Goal: Transaction & Acquisition: Purchase product/service

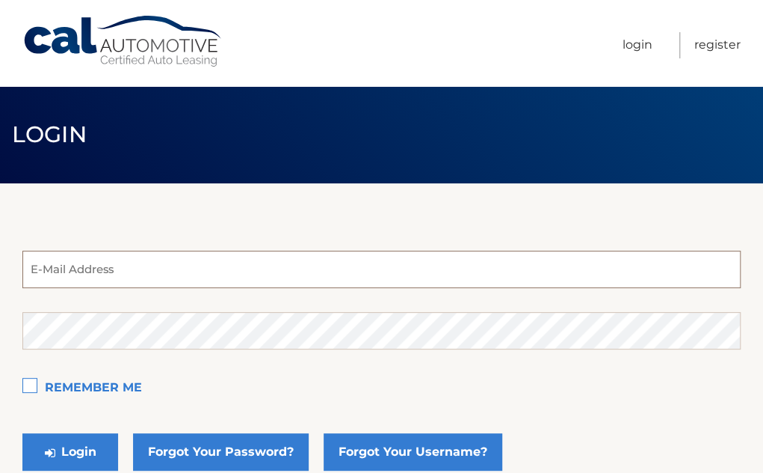
click at [57, 271] on input "email" at bounding box center [381, 269] width 719 height 37
type input "novellaa@verizon.net"
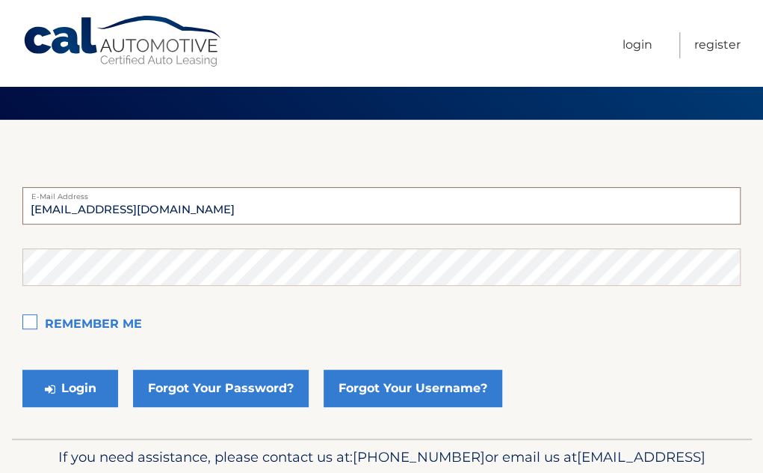
scroll to position [142, 0]
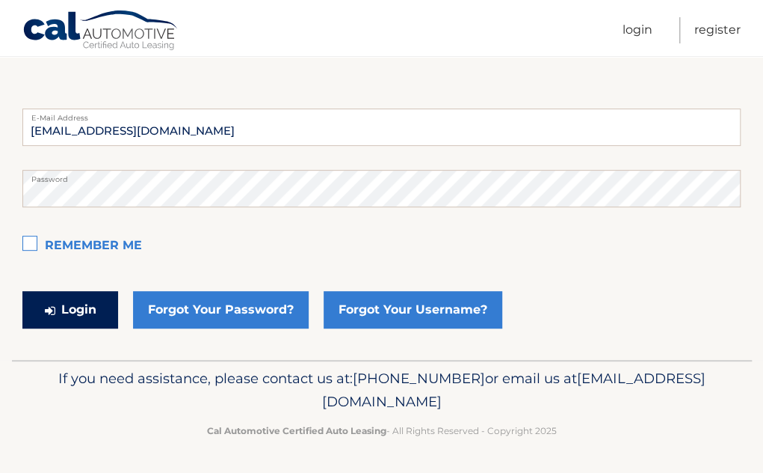
click at [85, 304] on button "Login" at bounding box center [70, 309] width 96 height 37
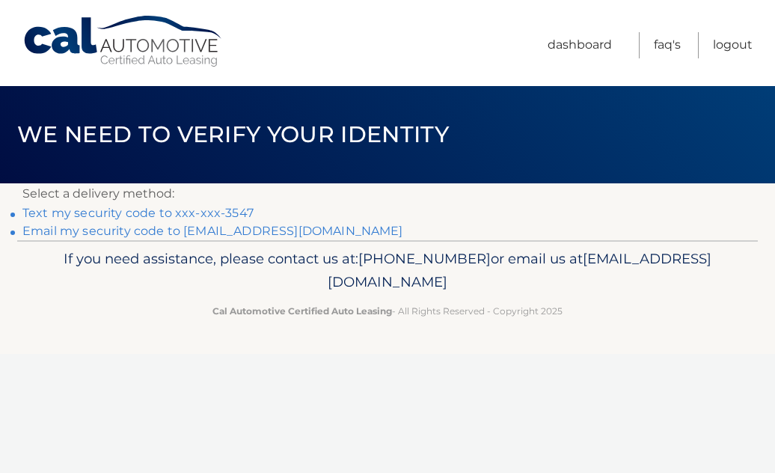
click at [183, 214] on link "Text my security code to xxx-xxx-3547" at bounding box center [137, 213] width 231 height 14
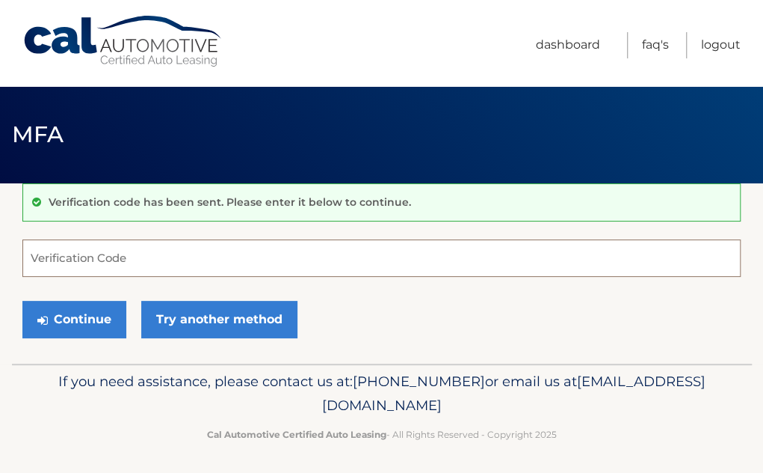
click at [63, 251] on input "Verification Code" at bounding box center [381, 257] width 719 height 37
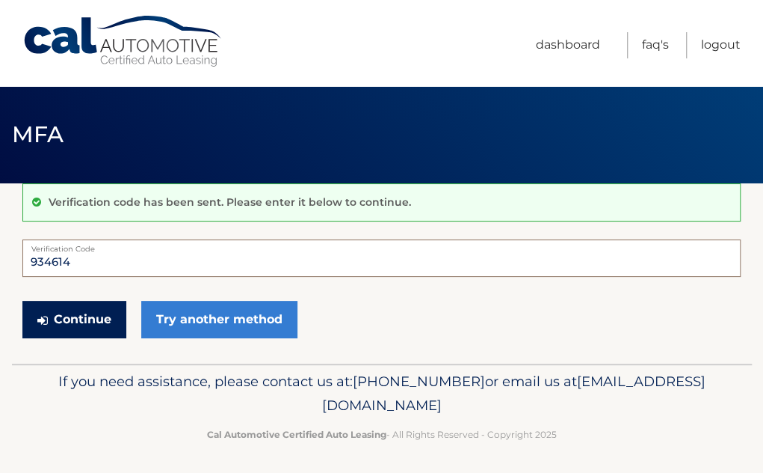
type input "934614"
click at [64, 315] on button "Continue" at bounding box center [74, 319] width 104 height 37
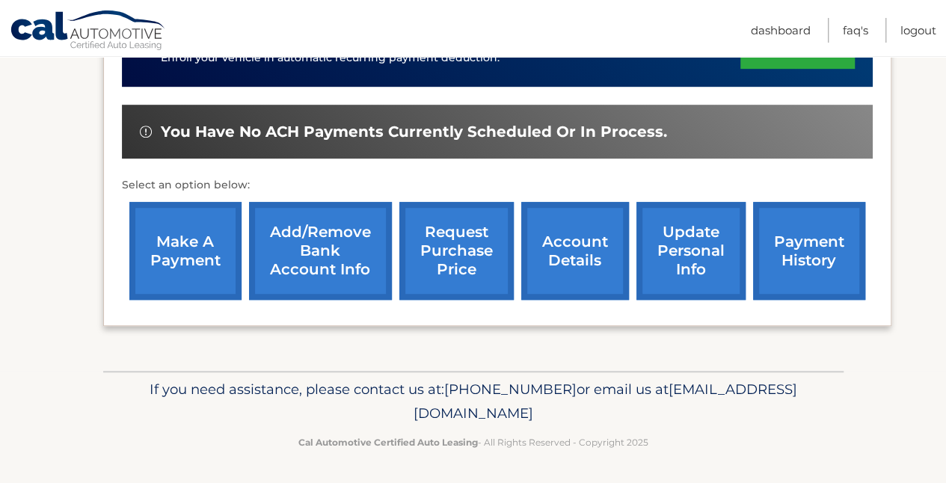
scroll to position [347, 0]
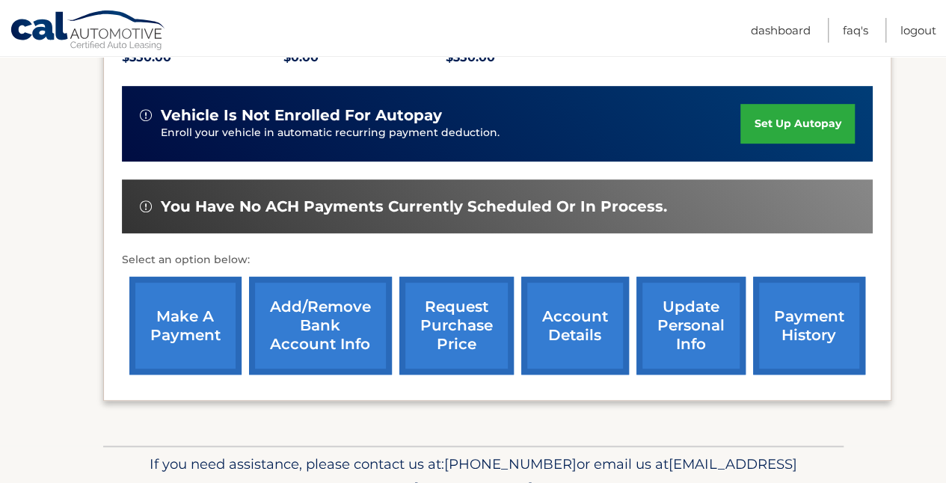
click at [172, 327] on link "make a payment" at bounding box center [185, 326] width 112 height 98
click at [170, 311] on link "make a payment" at bounding box center [185, 326] width 112 height 98
click at [170, 312] on link "make a payment" at bounding box center [185, 326] width 112 height 98
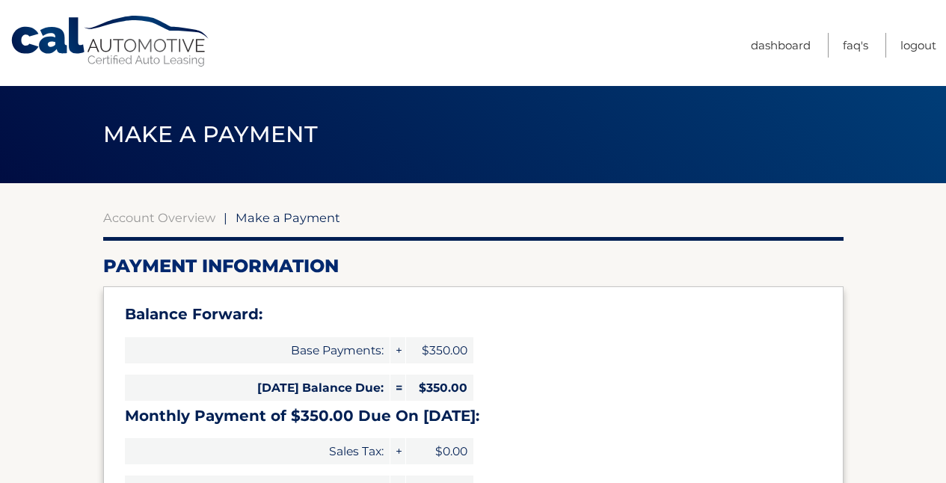
select select "N2E3ZjQ5OTYtMzRlNS00Y2UzLWI2OGQtNWYxODI1MDFmNjQ0"
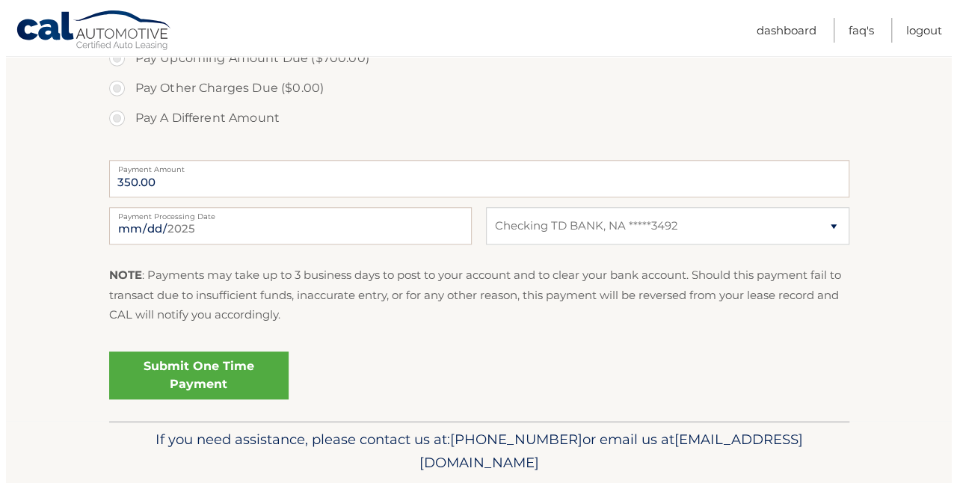
scroll to position [598, 0]
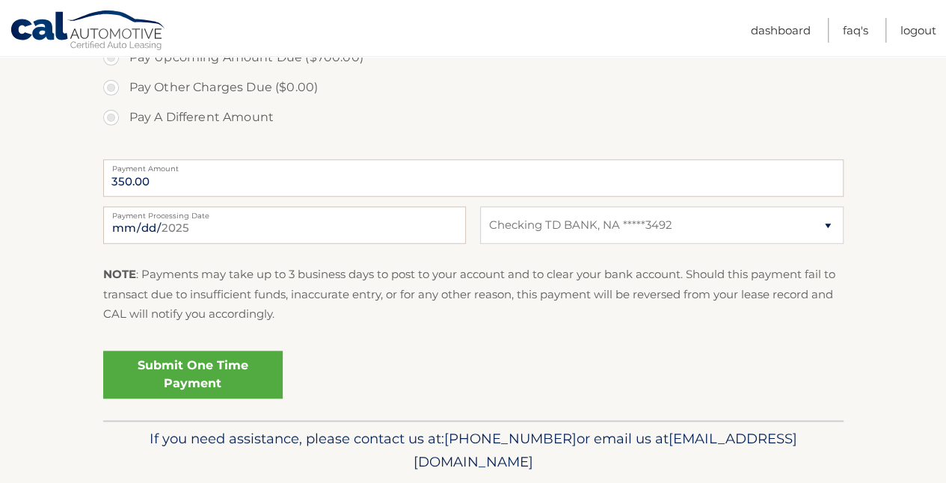
click at [185, 372] on link "Submit One Time Payment" at bounding box center [192, 375] width 179 height 48
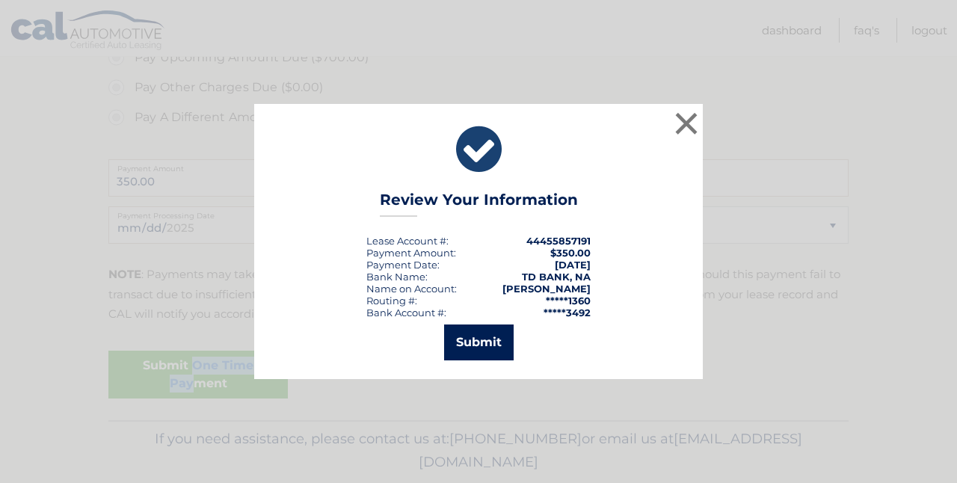
click at [486, 345] on button "Submit" at bounding box center [479, 343] width 70 height 36
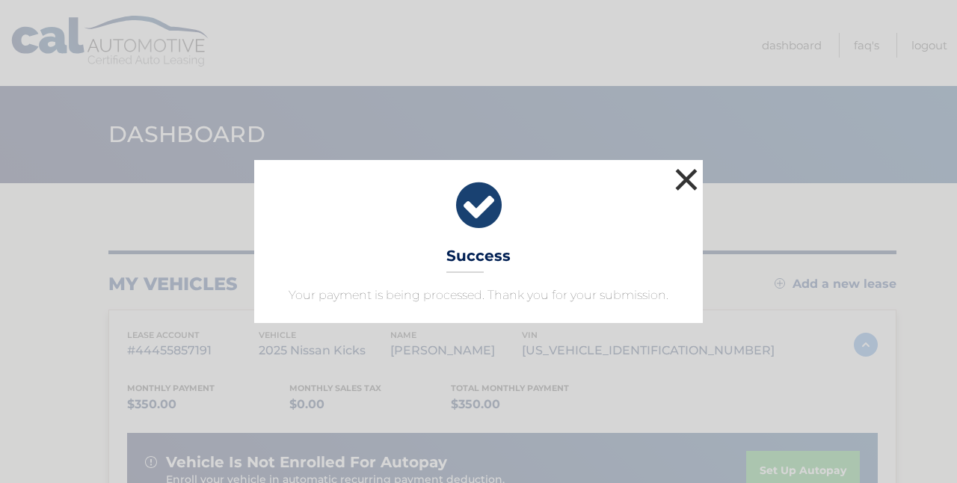
click at [689, 174] on button "×" at bounding box center [687, 180] width 30 height 30
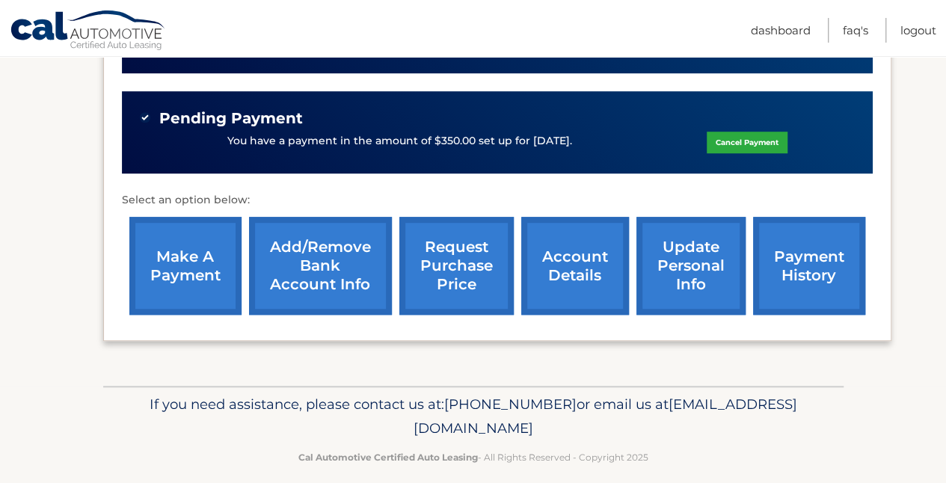
scroll to position [450, 0]
